Goal: Task Accomplishment & Management: Manage account settings

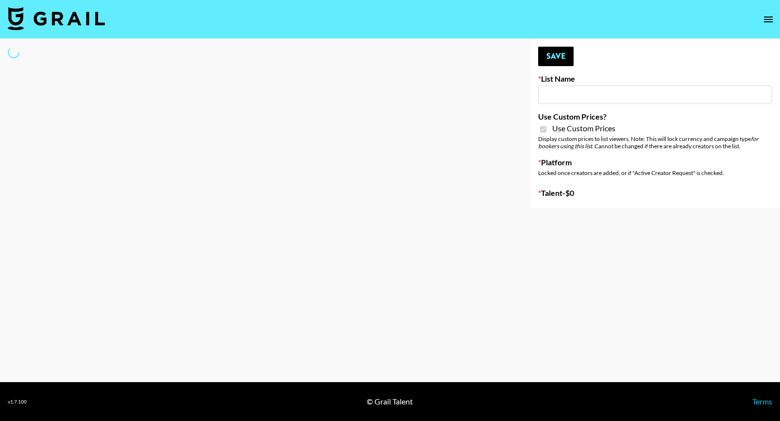
type input "Flimeal + Liveling"
checkbox input "true"
select select "Brand"
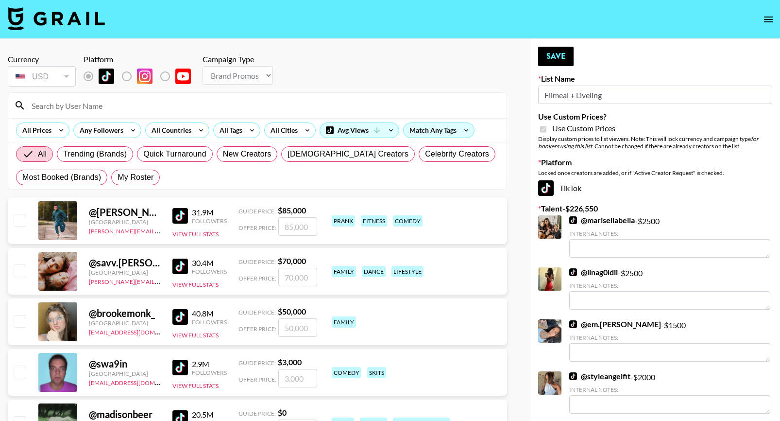
click at [134, 185] on div "All Trending (Brands) Quick Turnaround New Creators LGBTQIA+ Creators Celebrity…" at bounding box center [257, 165] width 487 height 47
click at [134, 172] on span "My Roster" at bounding box center [136, 177] width 36 height 12
click at [118, 177] on input "My Roster" at bounding box center [118, 177] width 0 height 0
radio input "true"
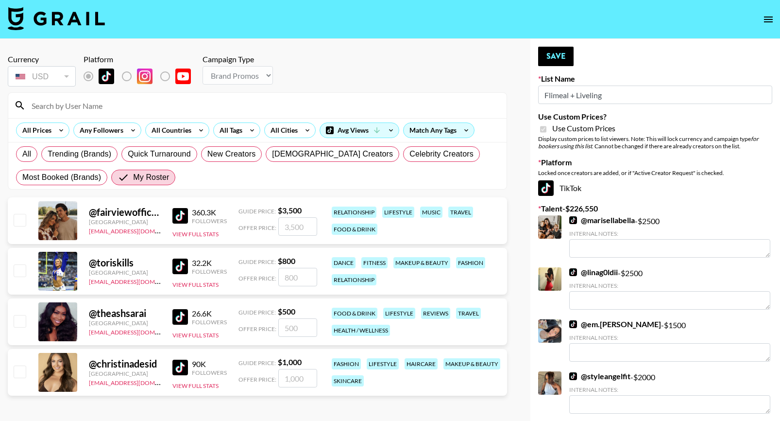
click at [21, 269] on input "checkbox" at bounding box center [20, 270] width 12 height 12
checkbox input "true"
type input "800"
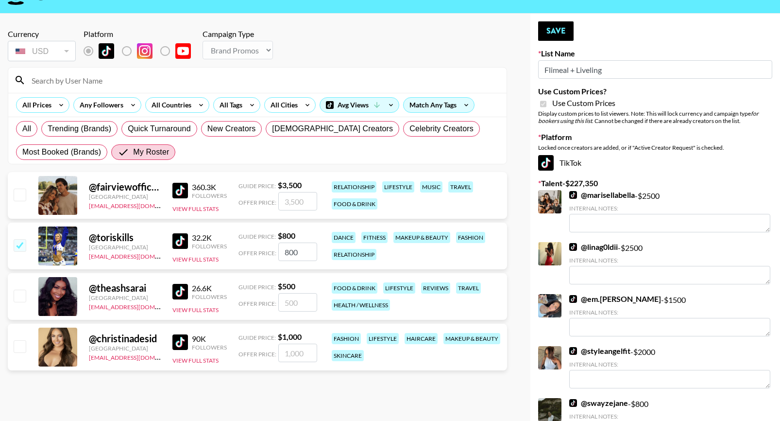
scroll to position [26, 0]
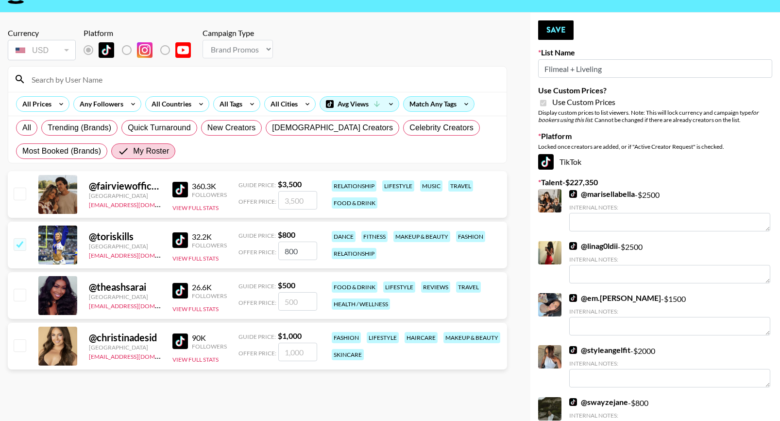
click at [23, 351] on div at bounding box center [19, 346] width 15 height 17
click at [23, 349] on input "checkbox" at bounding box center [20, 345] width 12 height 12
checkbox input "true"
type input "1000"
drag, startPoint x: 305, startPoint y: 349, endPoint x: 236, endPoint y: 347, distance: 69.5
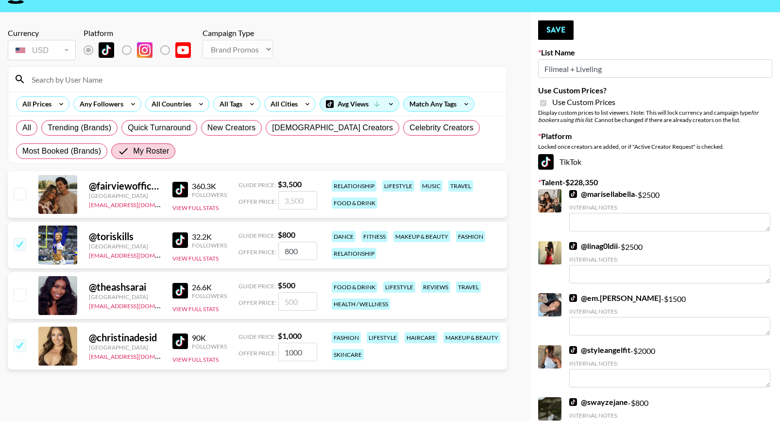
click at [243, 348] on div "Offer Price: 1000" at bounding box center [277, 351] width 79 height 18
checkbox input "false"
type input "4"
checkbox input "true"
type input "400"
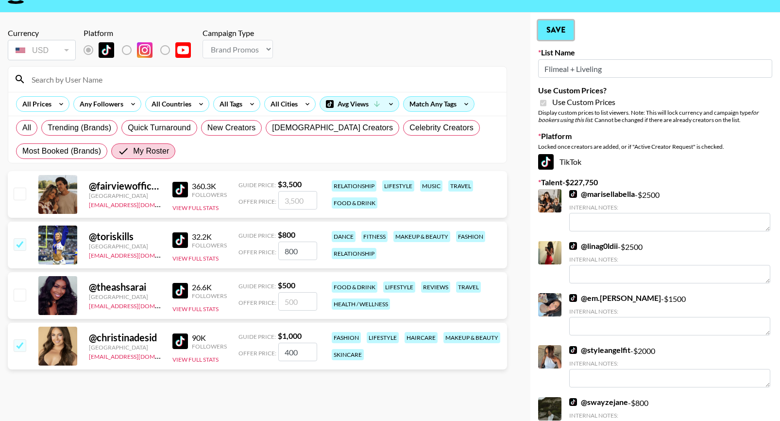
click at [546, 36] on button "Save" at bounding box center [555, 29] width 35 height 19
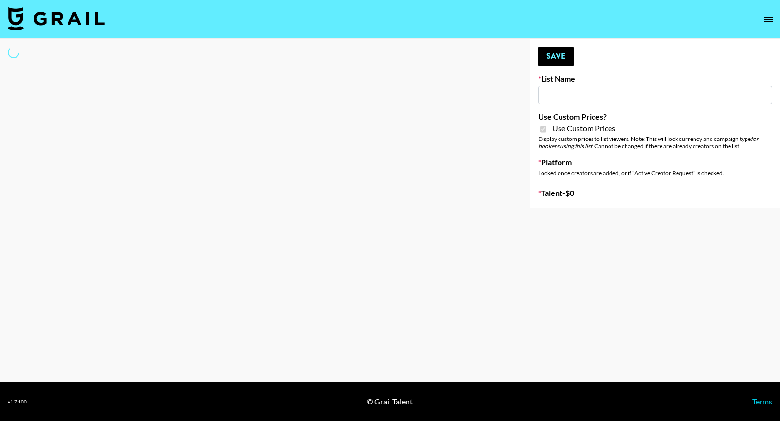
type input "Peppermayo"
checkbox input "true"
select select "Brand"
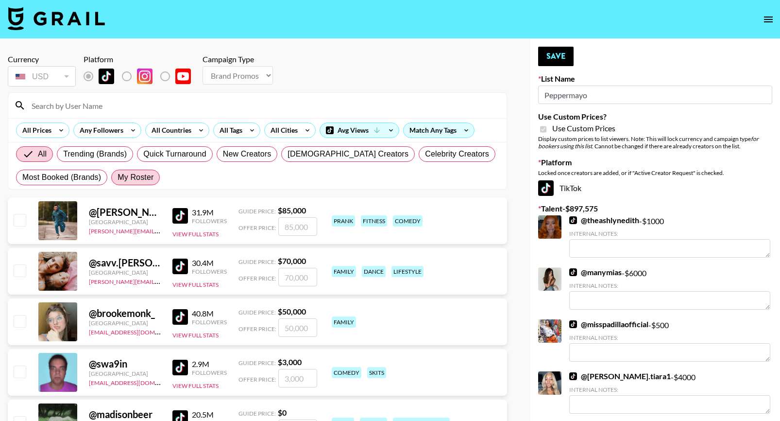
click at [141, 175] on span "My Roster" at bounding box center [136, 177] width 36 height 12
click at [118, 177] on input "My Roster" at bounding box center [118, 177] width 0 height 0
radio input "true"
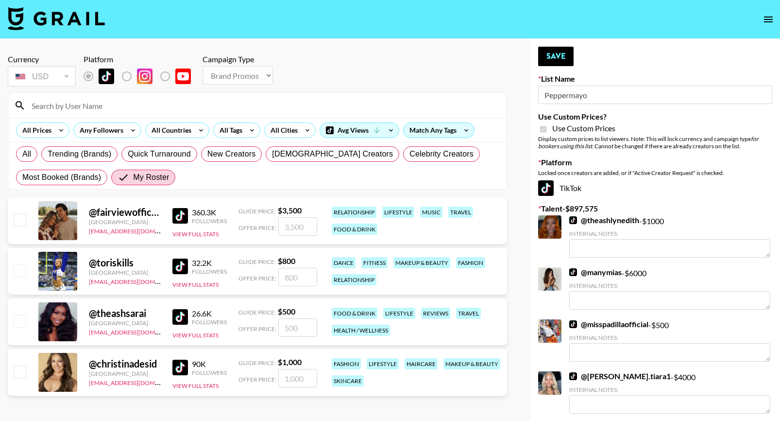
click at [19, 271] on input "checkbox" at bounding box center [20, 270] width 12 height 12
checkbox input "true"
type input "800"
click at [21, 368] on input "checkbox" at bounding box center [20, 371] width 12 height 12
checkbox input "true"
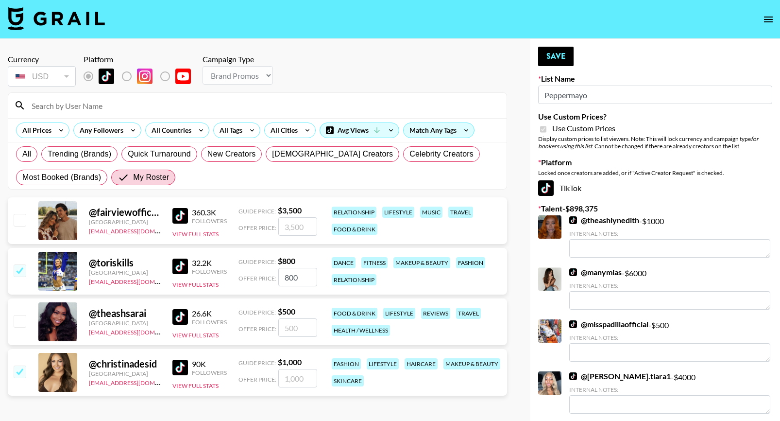
type input "1000"
drag, startPoint x: 310, startPoint y: 377, endPoint x: 276, endPoint y: 376, distance: 33.5
click at [277, 377] on div "Offer Price: 1000" at bounding box center [277, 378] width 79 height 18
checkbox input "false"
type input "4"
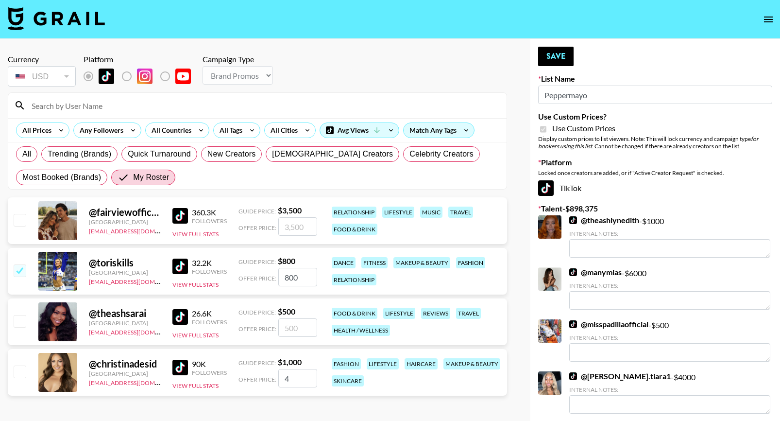
checkbox input "true"
type input "400"
click at [552, 57] on button "Save" at bounding box center [555, 56] width 35 height 19
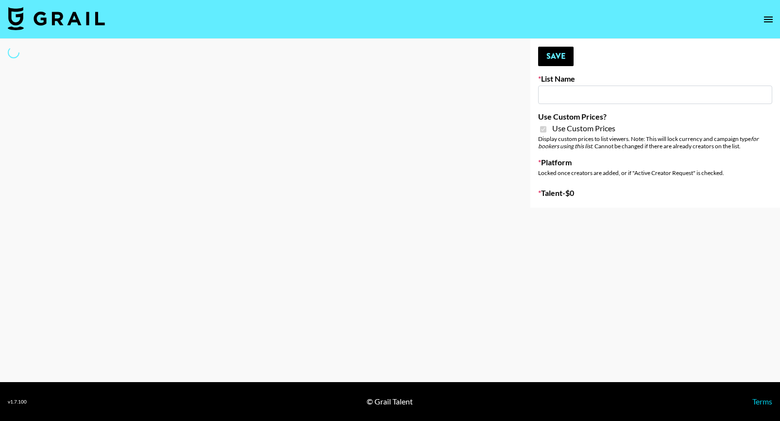
type input "Whipped US"
checkbox input "true"
select select "Brand"
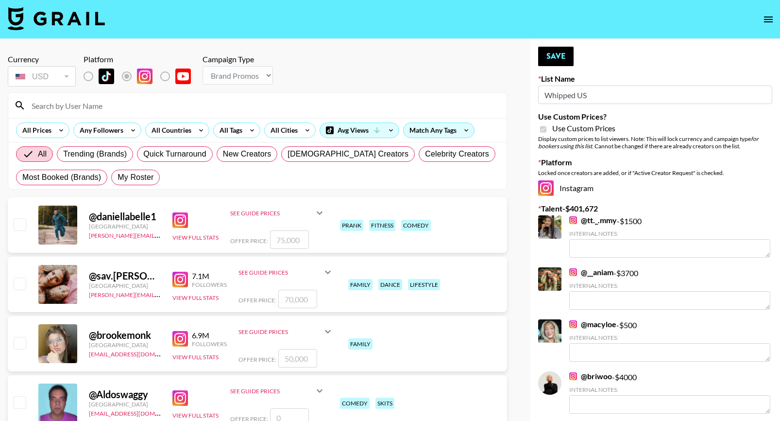
click at [77, 108] on input at bounding box center [263, 106] width 475 height 16
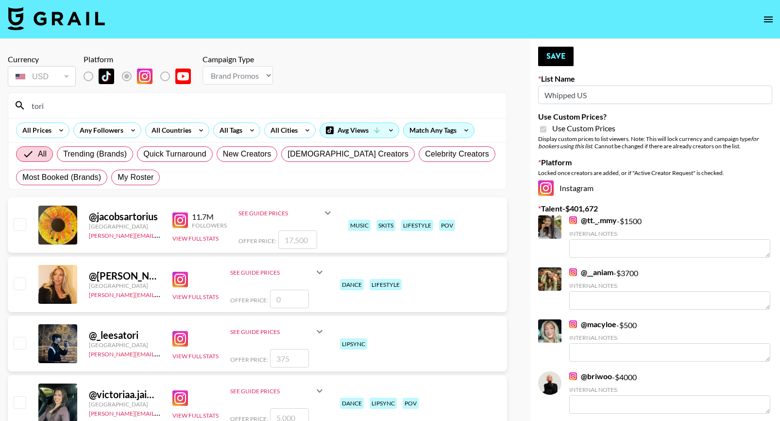
type input "tori"
click at [135, 176] on span "My Roster" at bounding box center [136, 177] width 36 height 12
click at [118, 177] on input "My Roster" at bounding box center [118, 177] width 0 height 0
radio input "true"
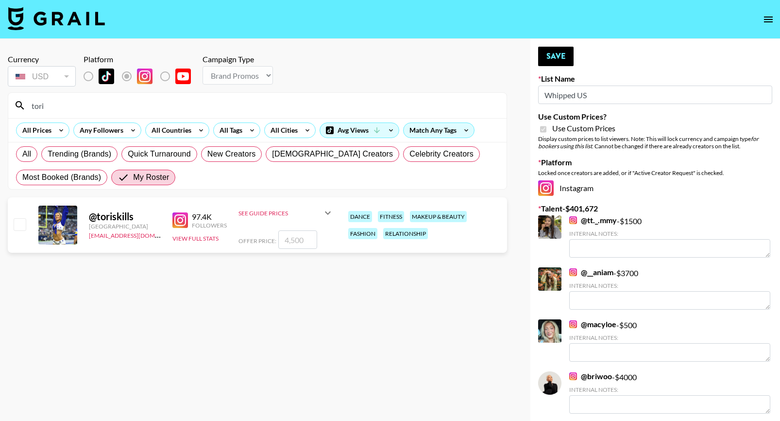
drag, startPoint x: 17, startPoint y: 220, endPoint x: 22, endPoint y: 220, distance: 5.8
click at [17, 220] on input "checkbox" at bounding box center [20, 224] width 12 height 12
checkbox input "true"
type input "4500"
drag, startPoint x: 310, startPoint y: 239, endPoint x: 231, endPoint y: 236, distance: 79.2
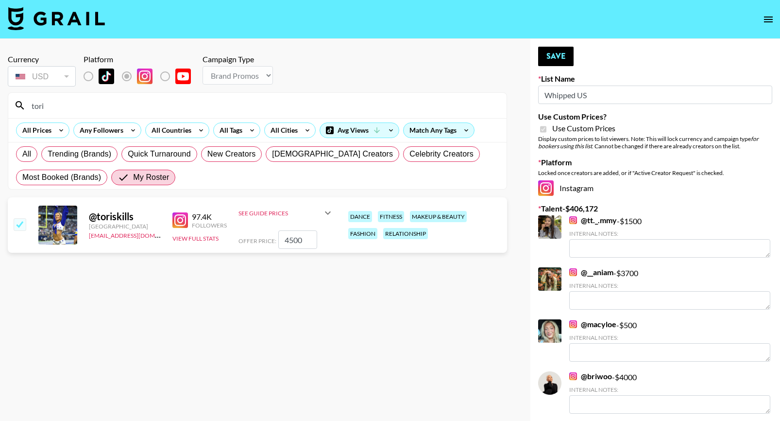
click at [231, 236] on div "@ toriskills United States alyssa.bogdan@grail-talent.com 97.4K Followers View …" at bounding box center [257, 224] width 499 height 55
checkbox input "false"
type input "2"
checkbox input "true"
type input "2000"
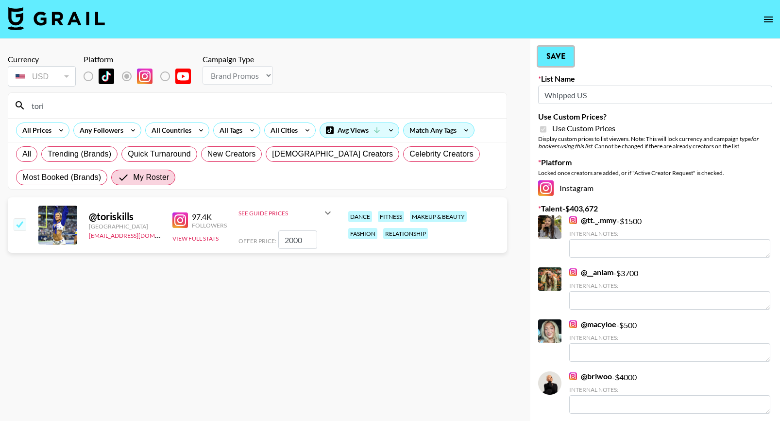
click at [554, 58] on button "Save" at bounding box center [555, 56] width 35 height 19
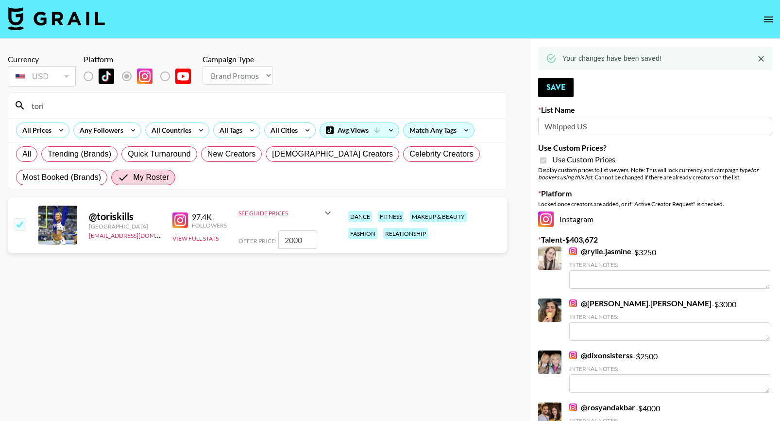
drag, startPoint x: 53, startPoint y: 107, endPoint x: 11, endPoint y: 107, distance: 42.3
click at [11, 107] on div "tori" at bounding box center [257, 105] width 498 height 25
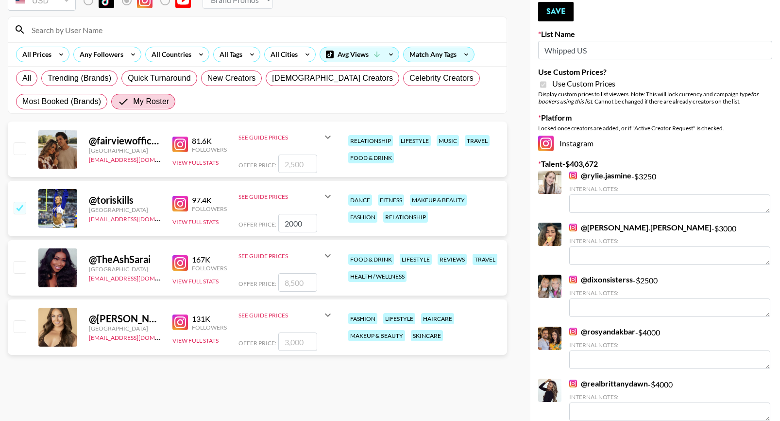
scroll to position [80, 0]
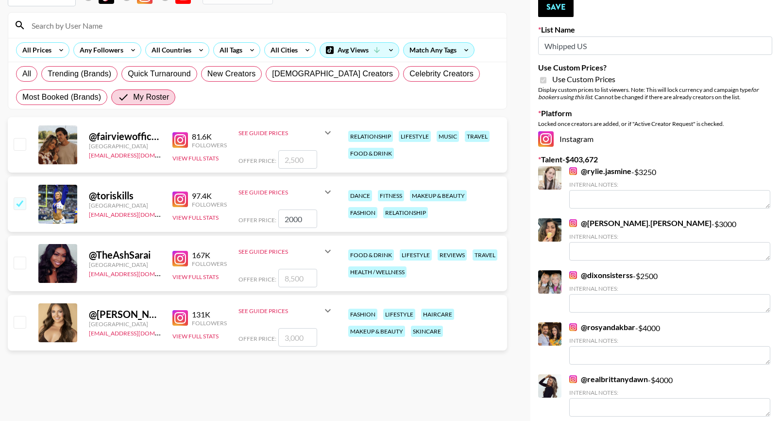
click at [22, 321] on input "checkbox" at bounding box center [20, 322] width 12 height 12
checkbox input "true"
type input "3000"
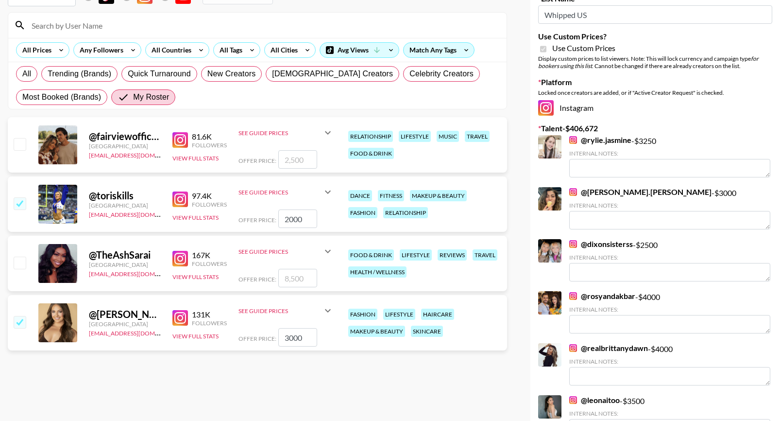
drag, startPoint x: 308, startPoint y: 338, endPoint x: 231, endPoint y: 336, distance: 77.2
click at [231, 337] on div "@ christina_desiderio United States alyssa.bogdan@grail-talent.com 131K Followe…" at bounding box center [257, 322] width 499 height 55
checkbox input "false"
type input "1"
checkbox input "true"
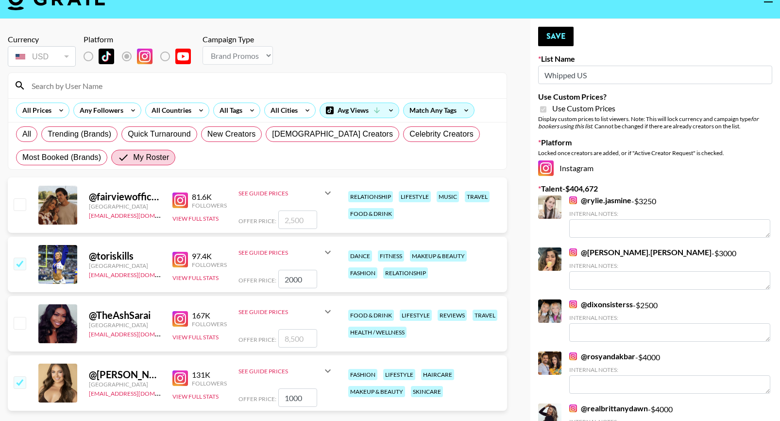
scroll to position [0, 0]
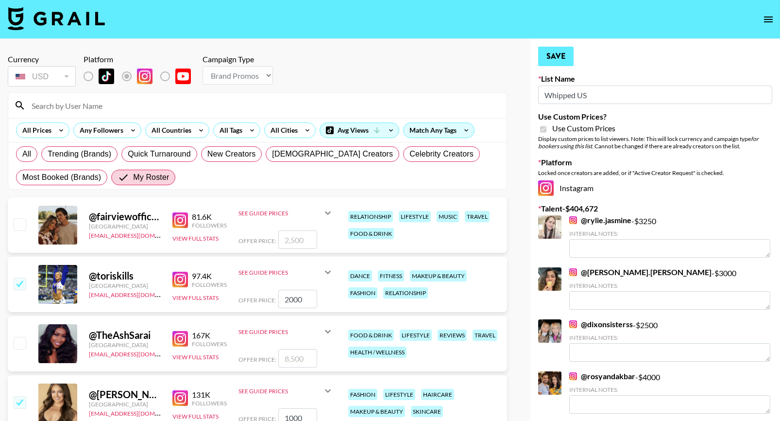
type input "1000"
click at [548, 58] on button "Save" at bounding box center [555, 56] width 35 height 19
